Goal: Transaction & Acquisition: Subscribe to service/newsletter

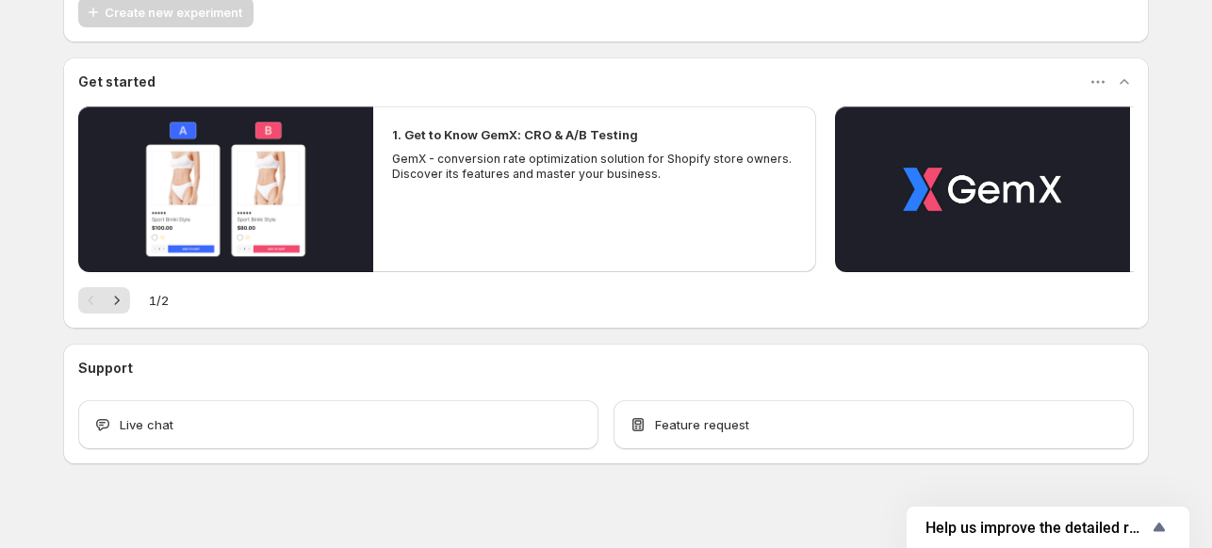
scroll to position [133, 0]
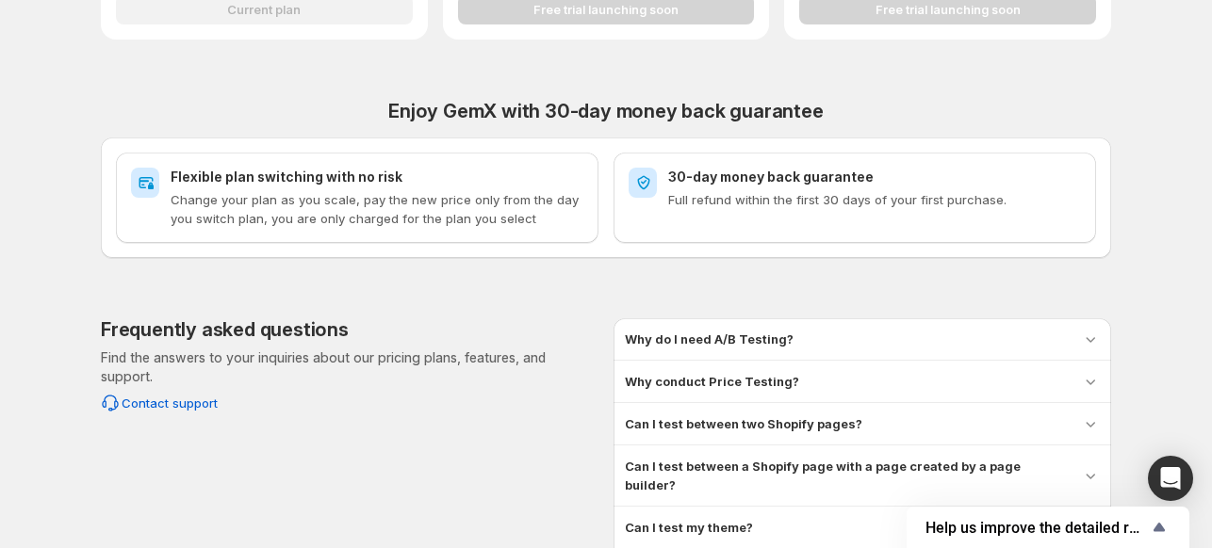
scroll to position [874, 0]
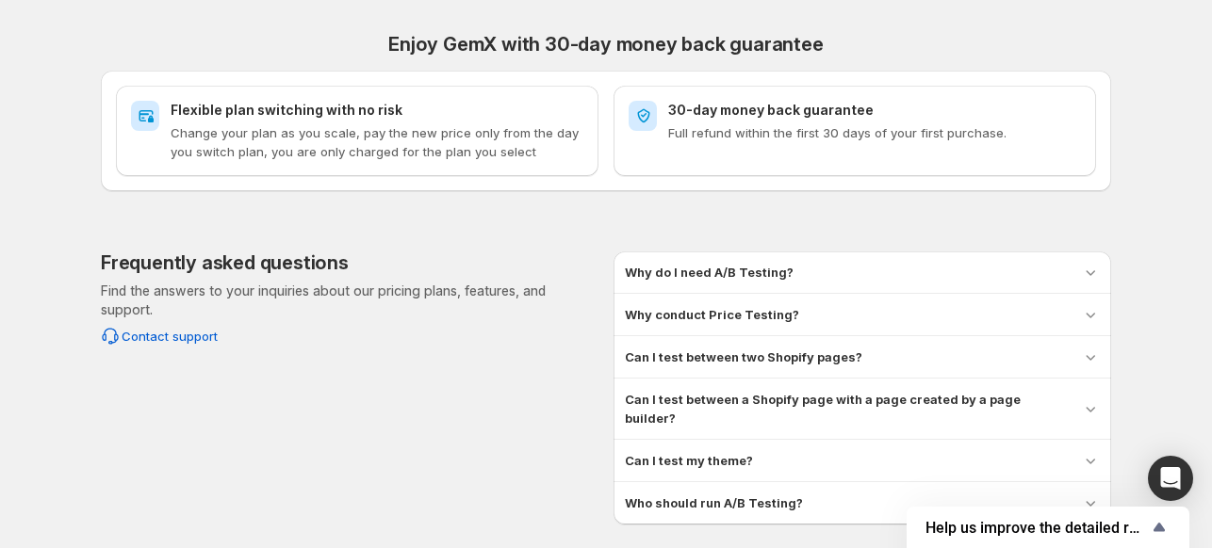
scroll to position [874, 0]
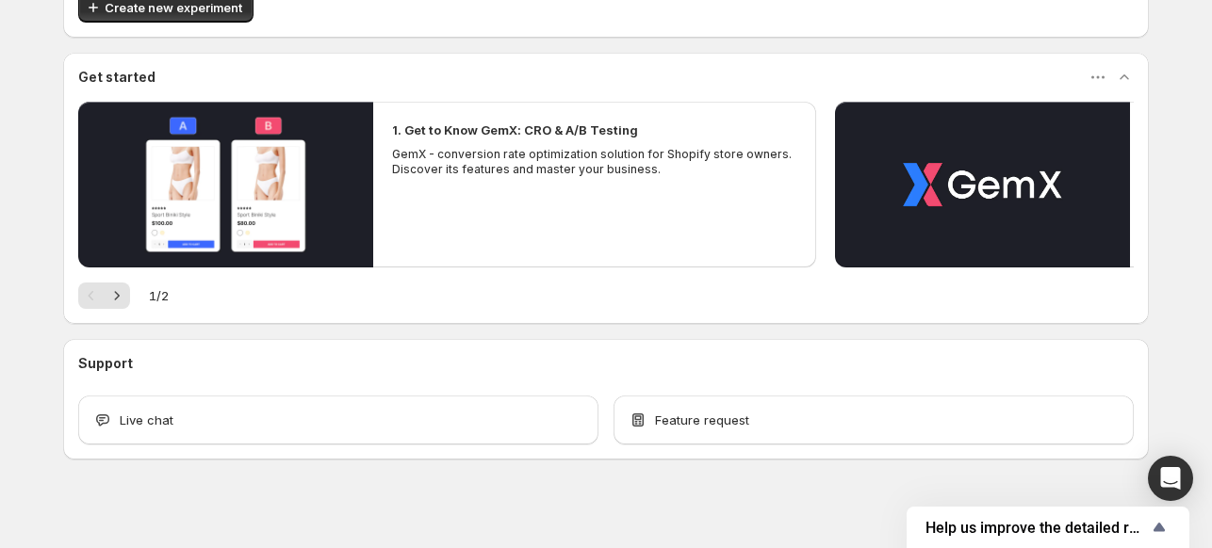
scroll to position [133, 0]
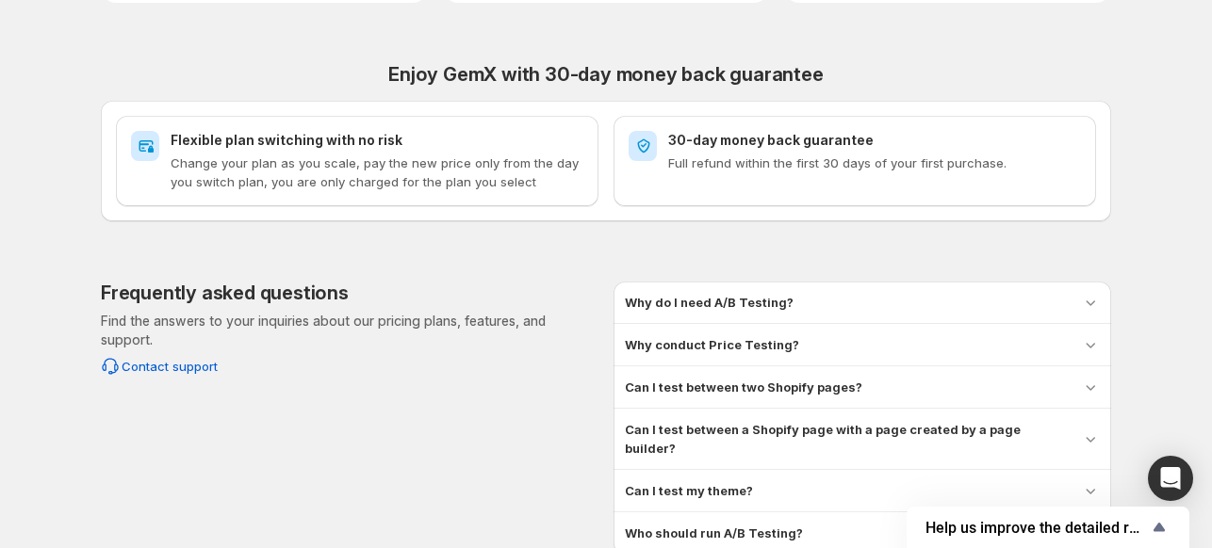
scroll to position [874, 0]
